Goal: Task Accomplishment & Management: Manage account settings

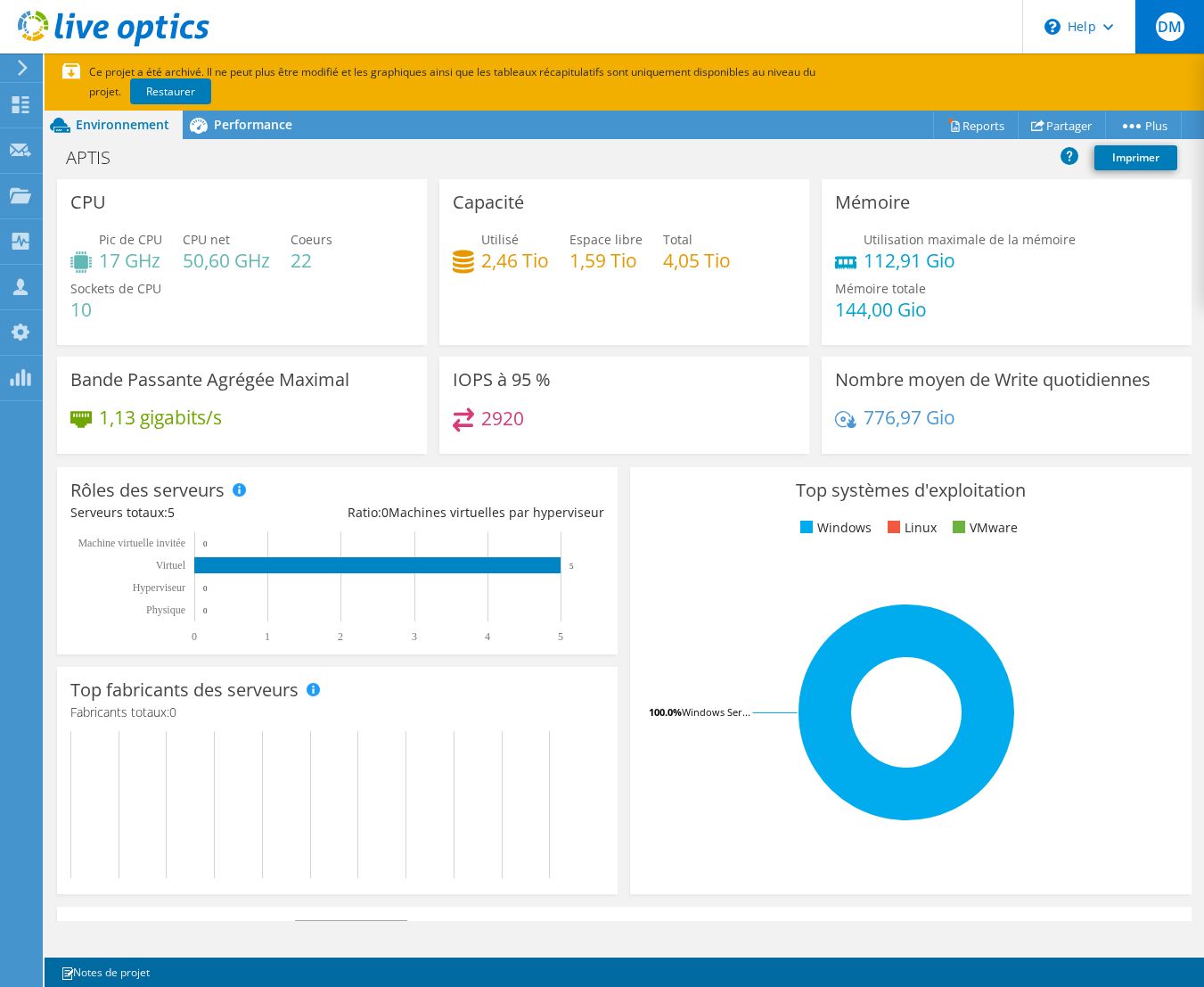
click at [1176, 26] on span "DM" at bounding box center [1170, 26] width 28 height 28
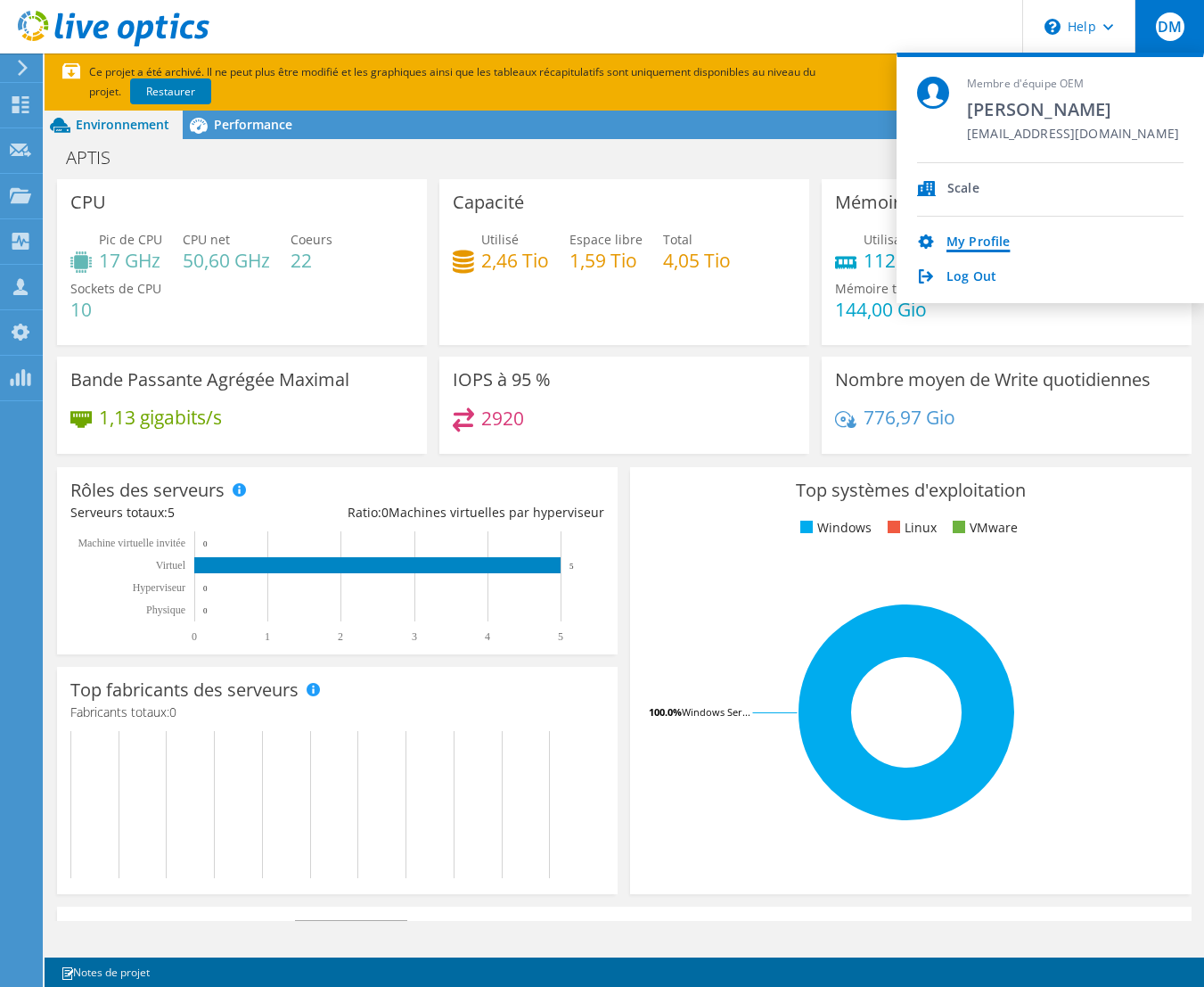
click at [979, 245] on link "My Profile" at bounding box center [977, 242] width 63 height 17
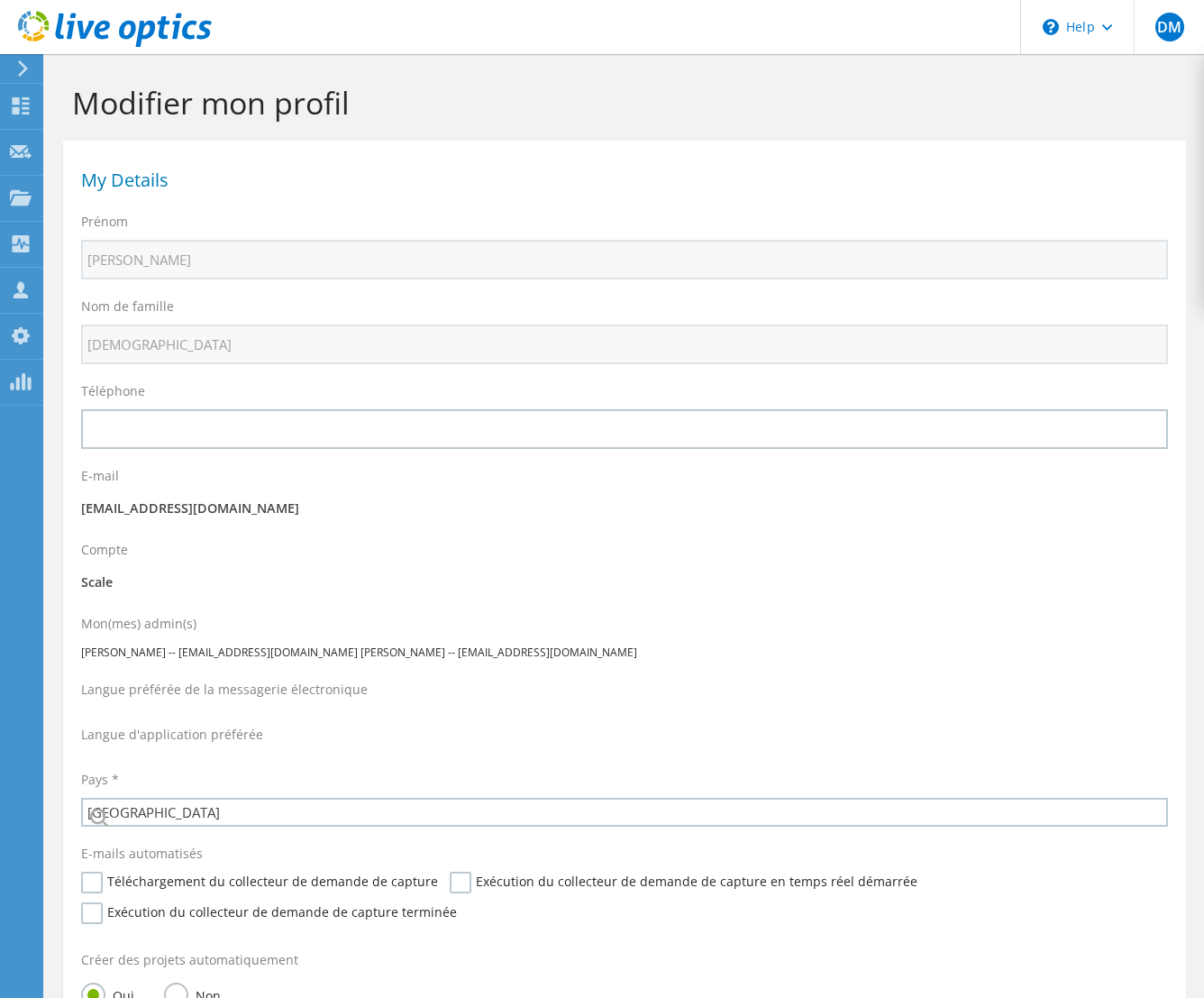
select select "73"
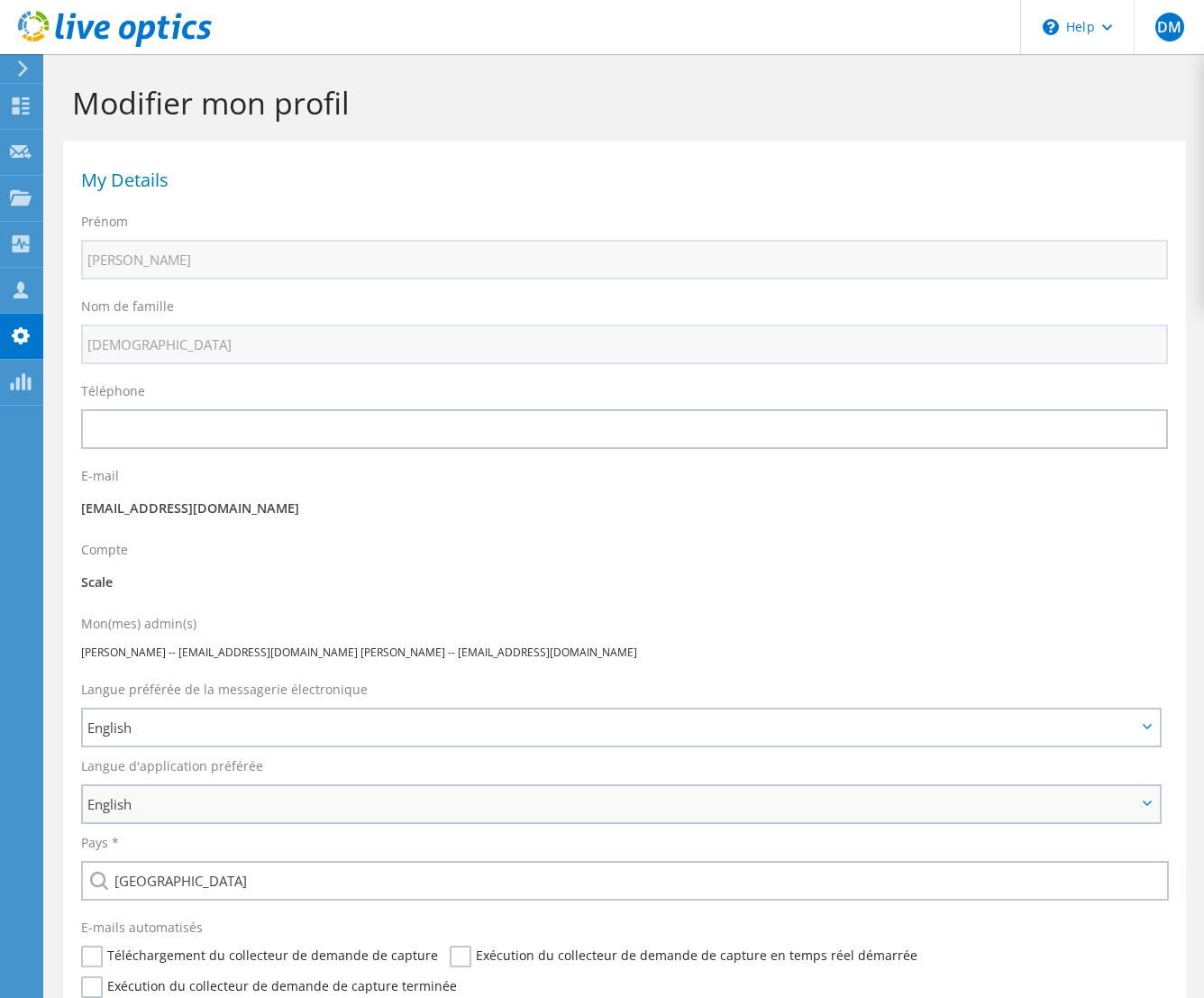
click at [708, 793] on span "English" at bounding box center [612, 804] width 1049 height 22
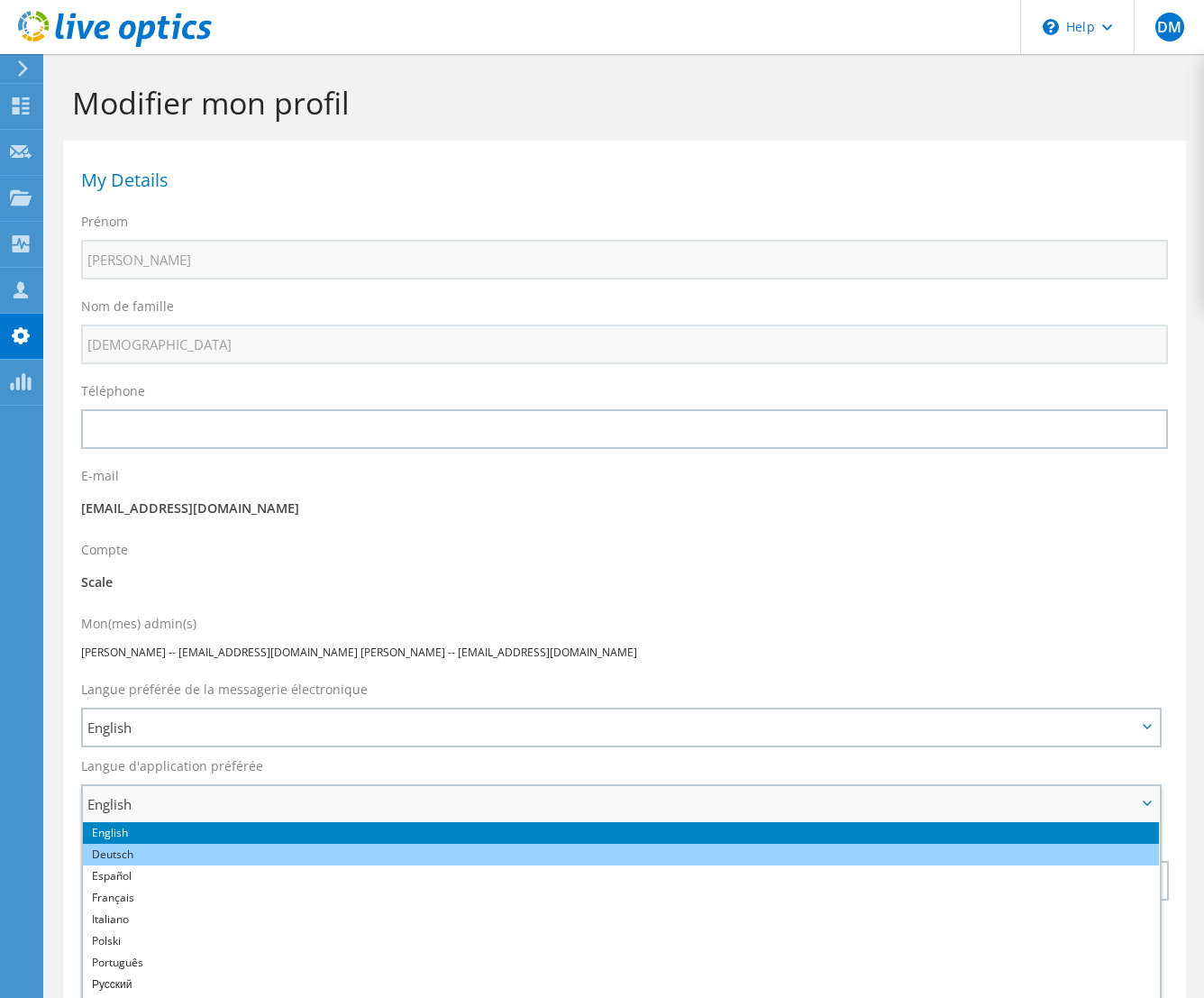
click at [695, 843] on li "Deutsch" at bounding box center [620, 854] width 1076 height 22
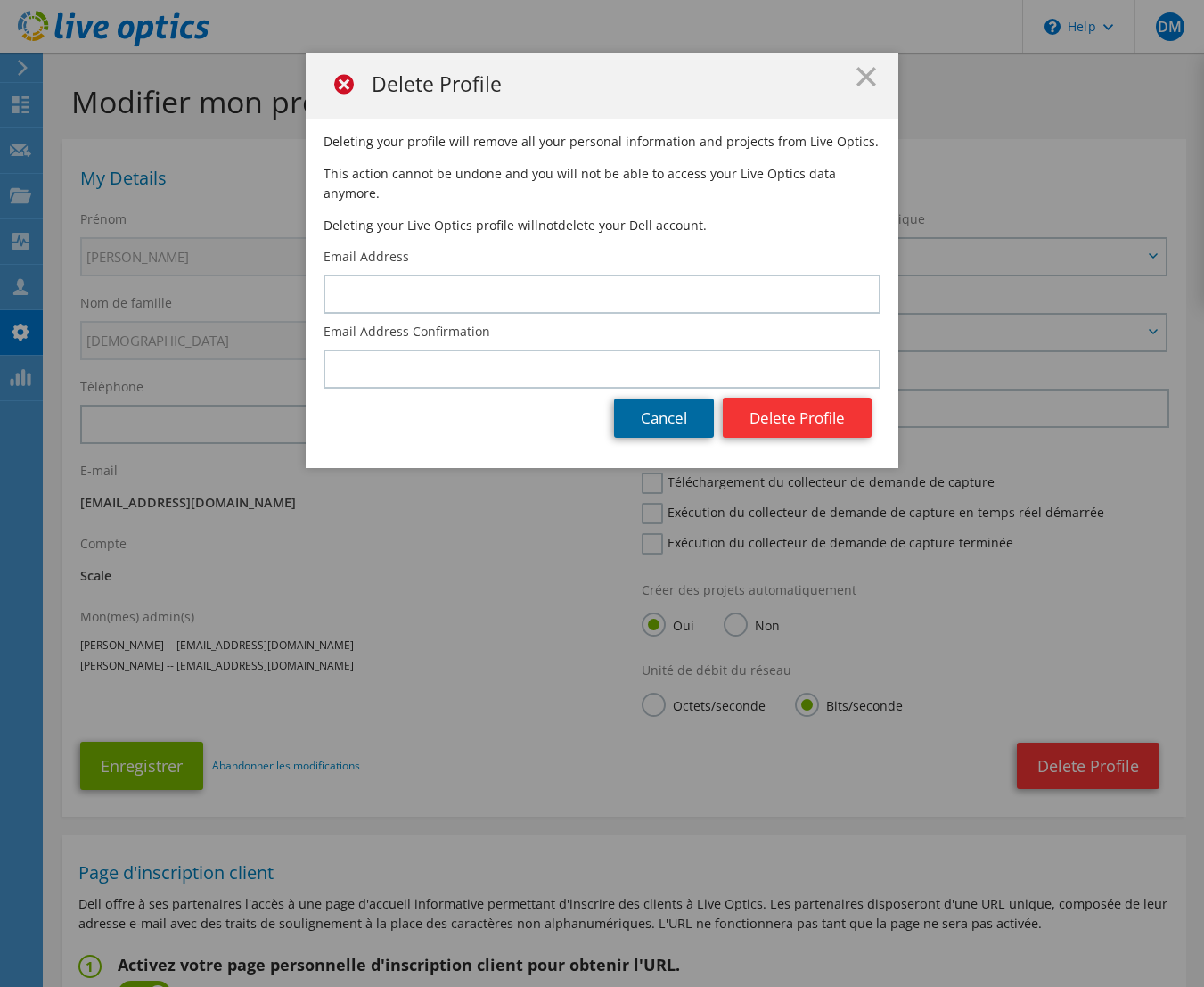
click at [626, 398] on link "Cancel" at bounding box center [664, 418] width 100 height 39
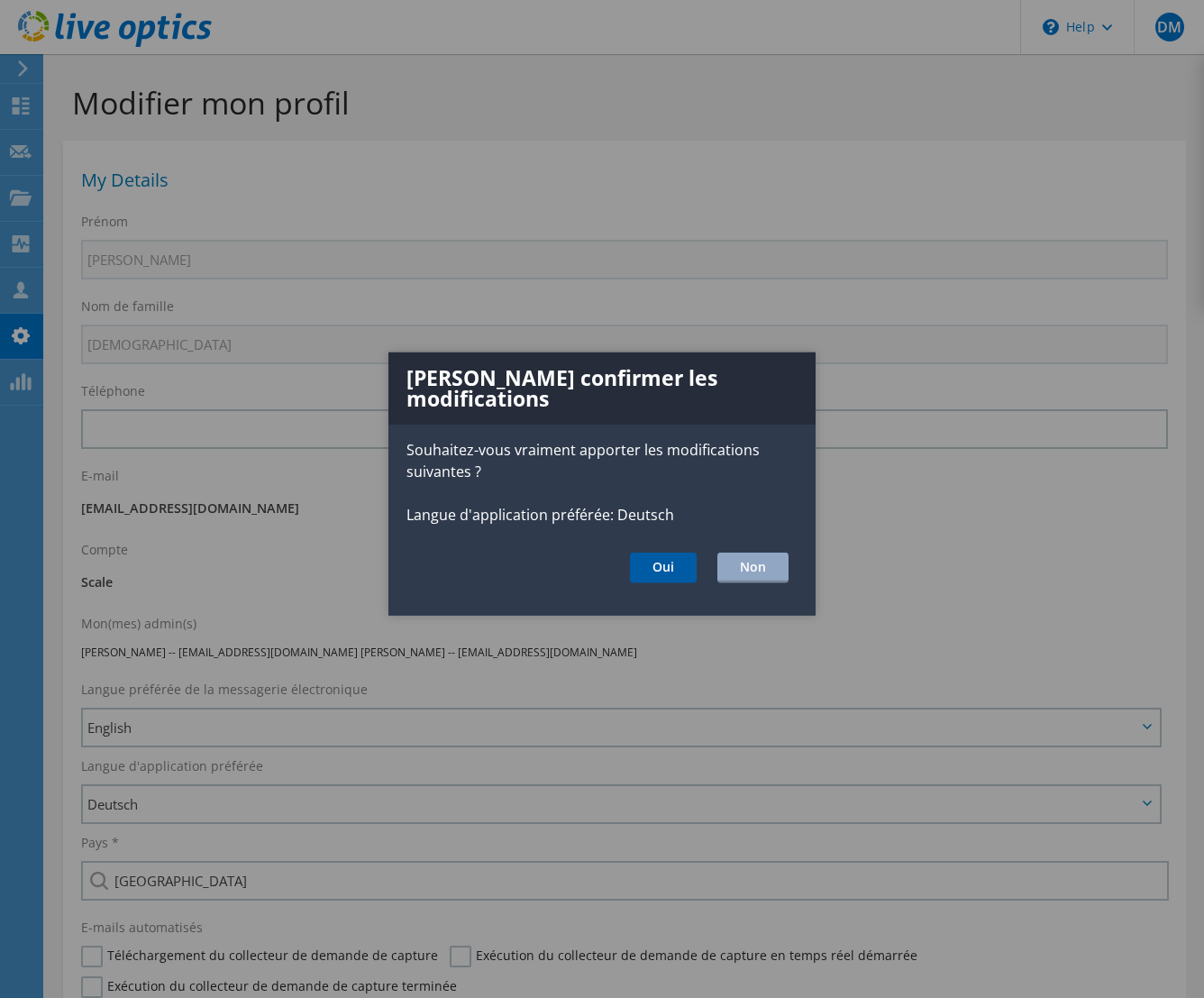
click at [668, 562] on button "Oui" at bounding box center [664, 567] width 67 height 31
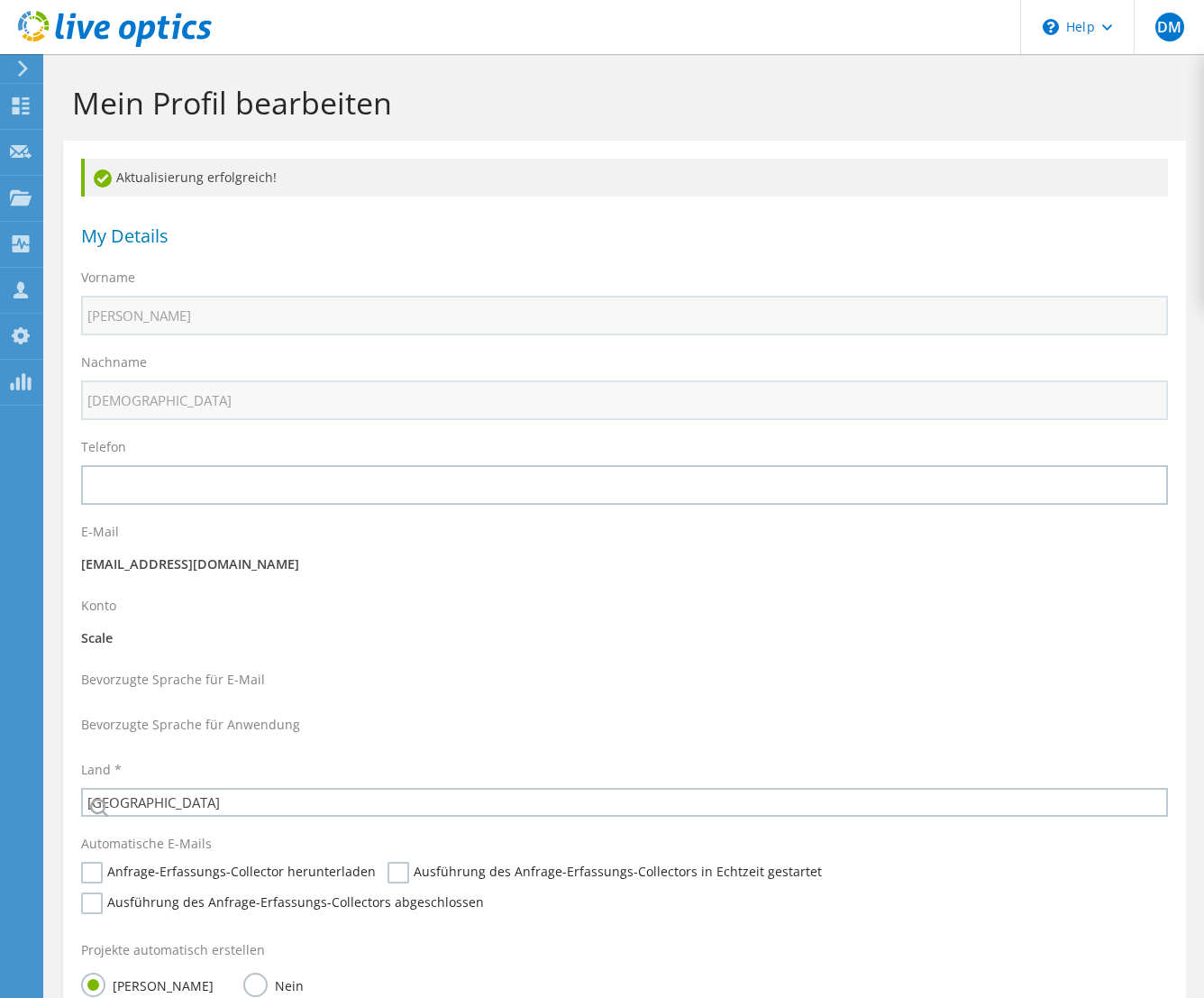
select select "73"
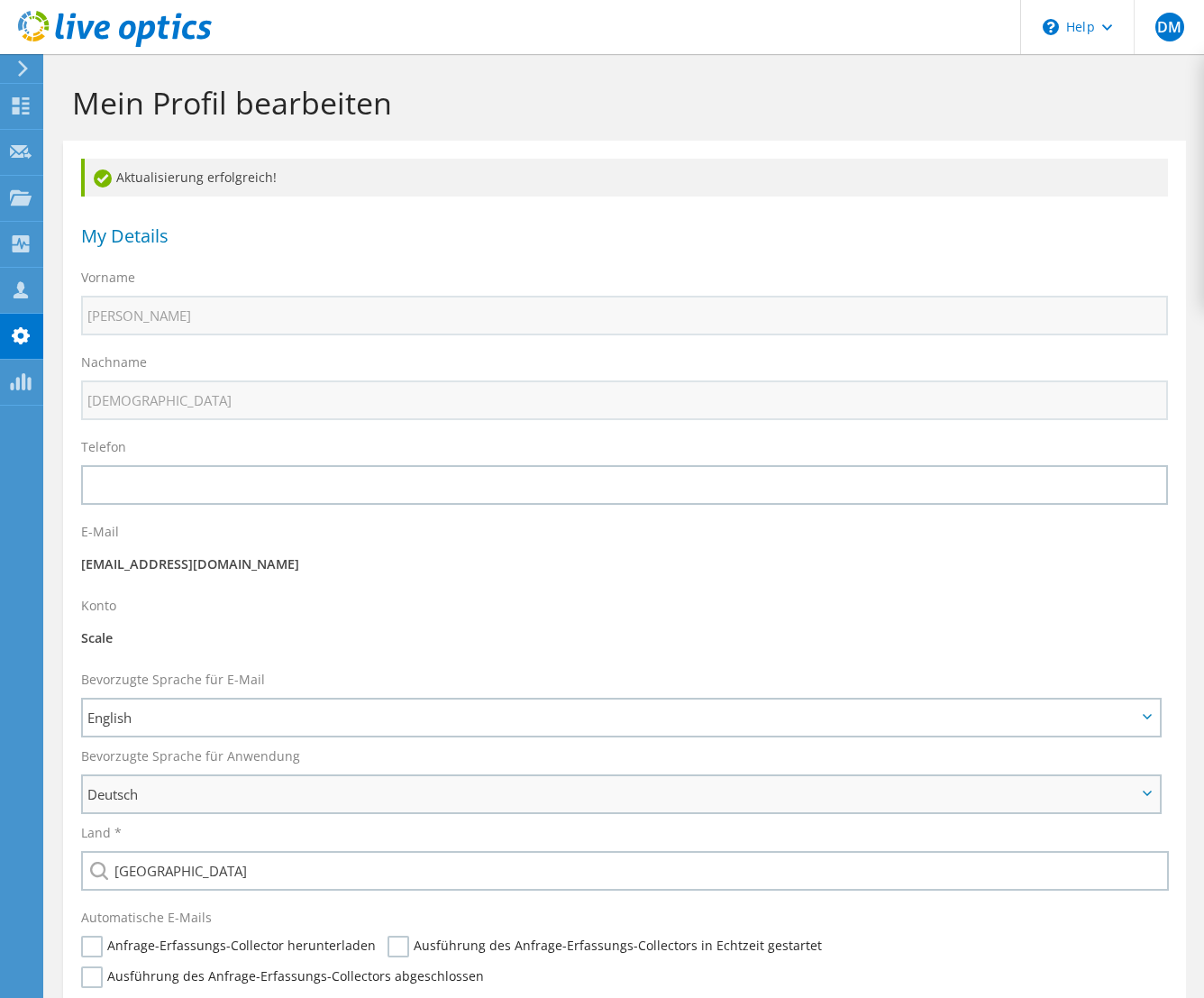
click at [702, 783] on span "Deutsch" at bounding box center [612, 794] width 1049 height 22
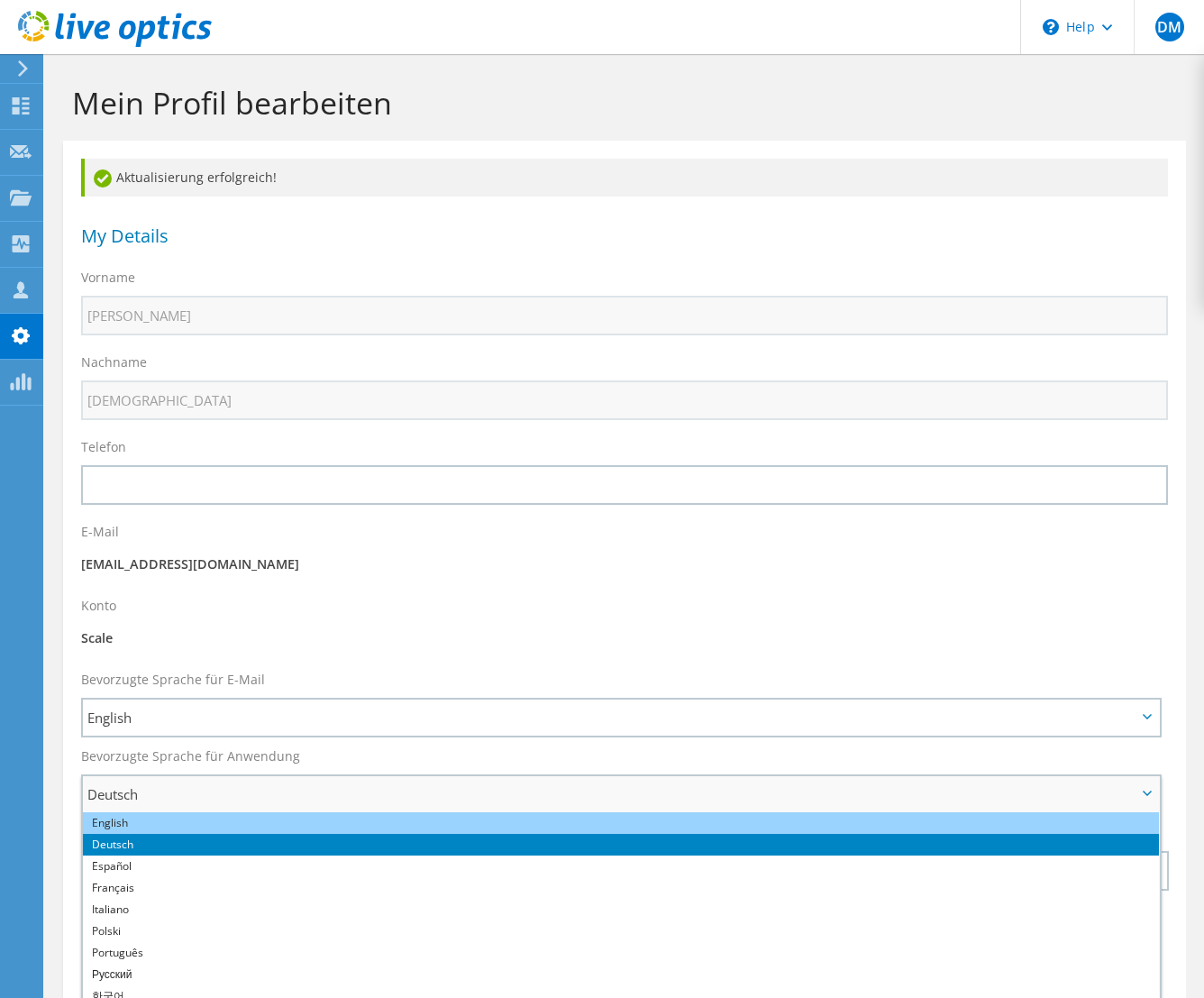
click at [716, 812] on li "English" at bounding box center [620, 823] width 1076 height 22
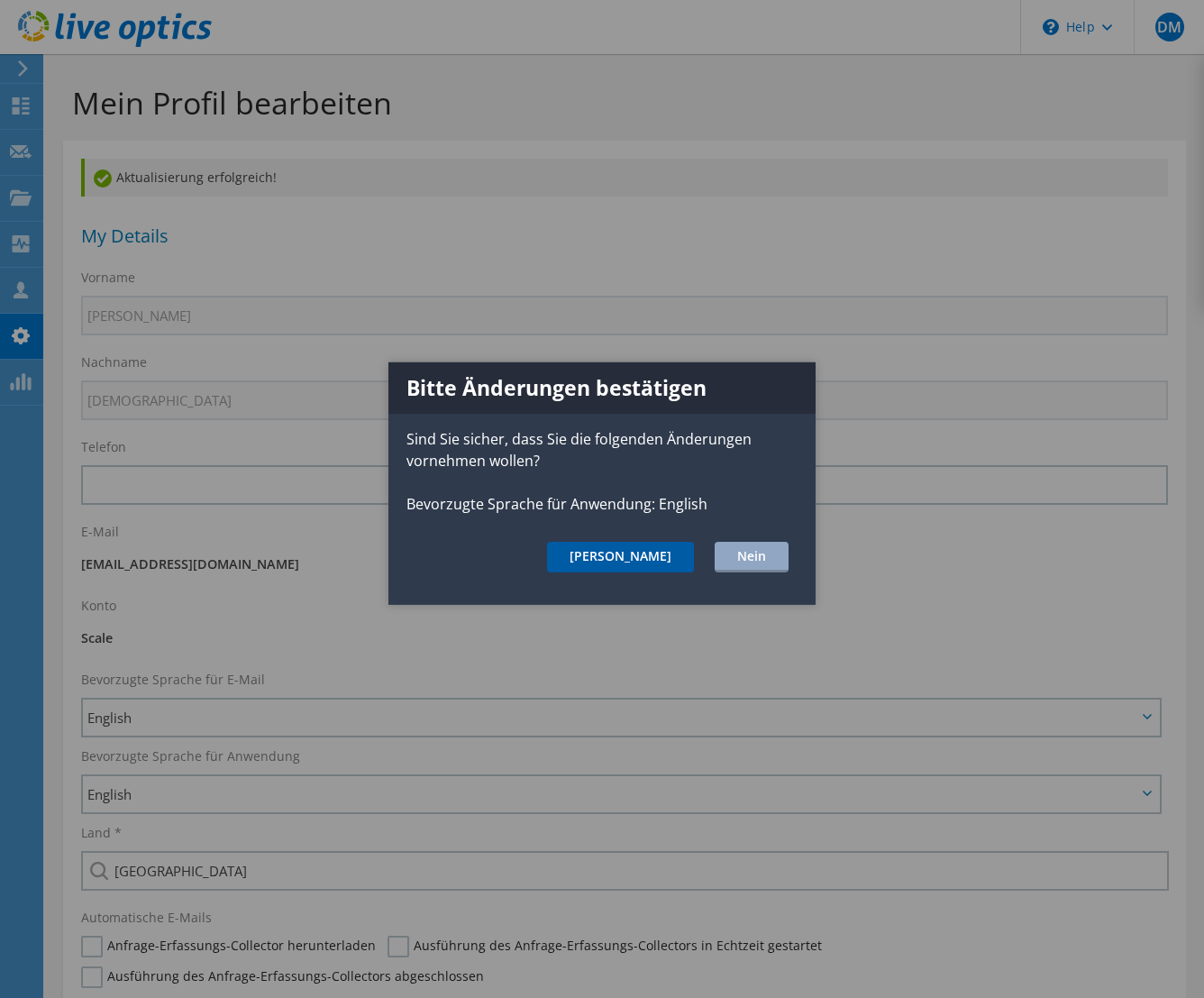
click at [660, 554] on button "Ja" at bounding box center [620, 556] width 147 height 31
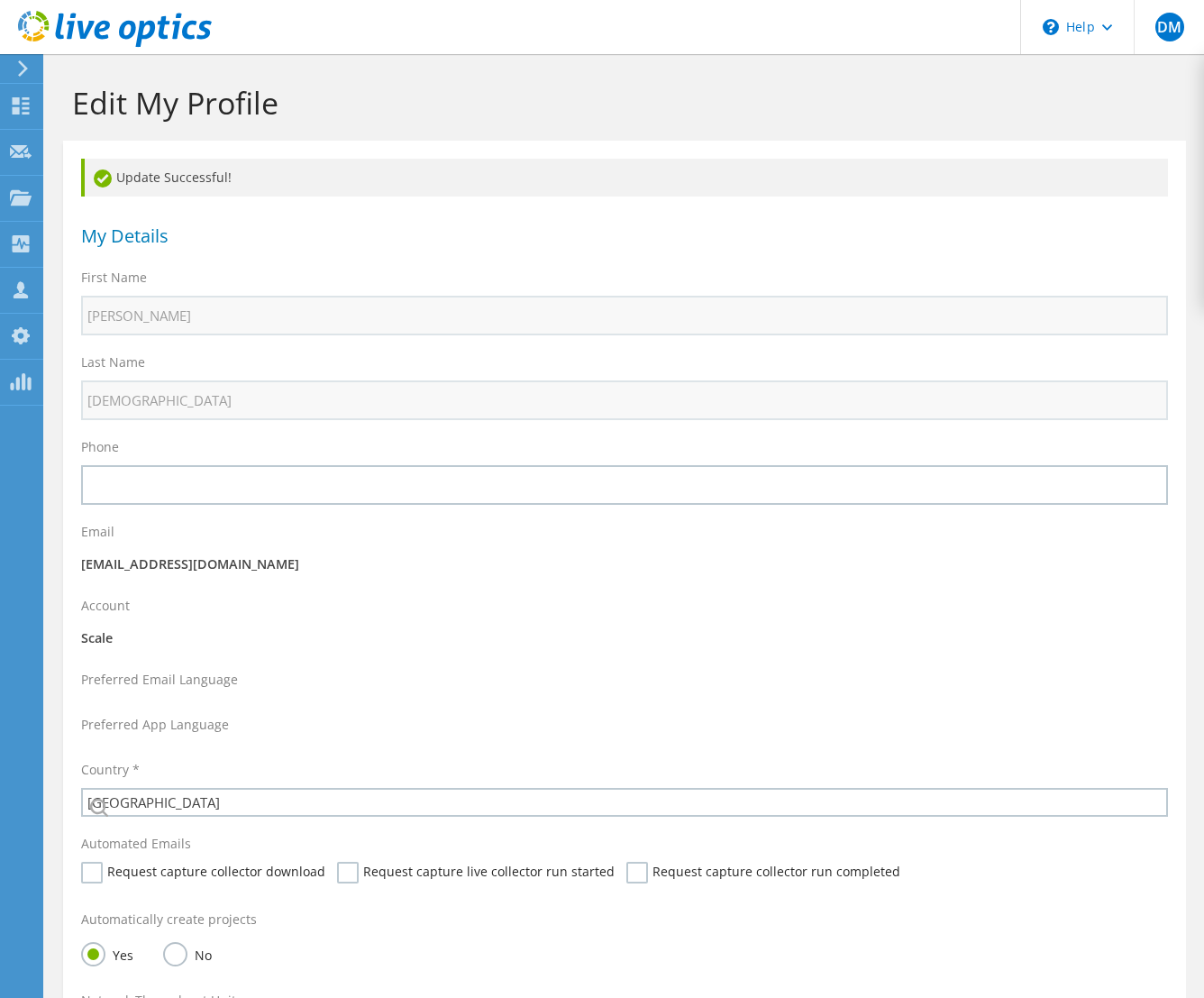
select select "73"
